Goal: Check status

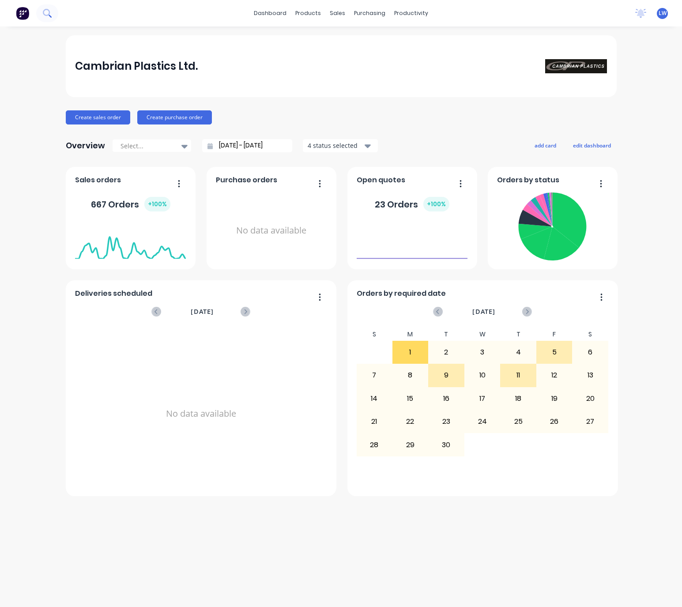
click at [45, 12] on icon at bounding box center [47, 13] width 8 height 8
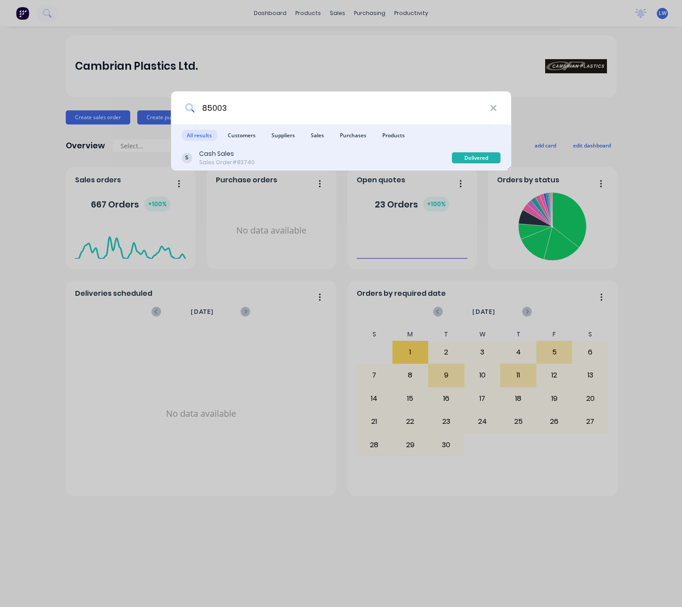
type input "85003"
click at [287, 160] on div "Cash Sales Sales Order #83740" at bounding box center [316, 157] width 271 height 17
